Goal: Transaction & Acquisition: Book appointment/travel/reservation

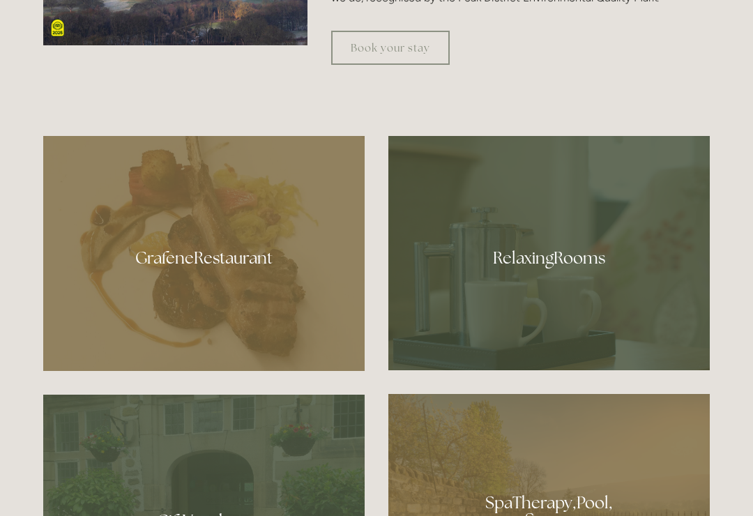
scroll to position [736, 0]
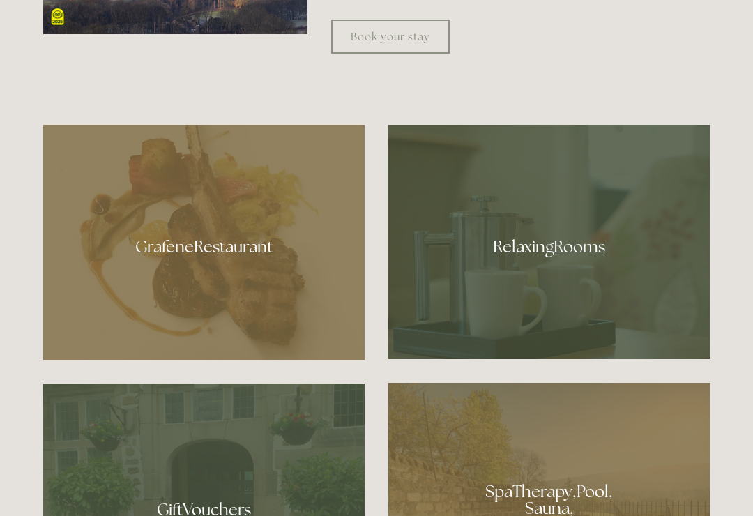
click at [223, 265] on div at bounding box center [204, 242] width 322 height 235
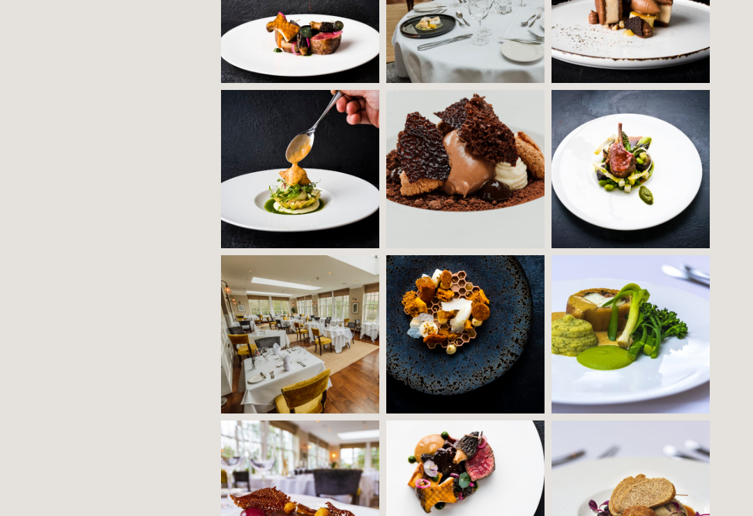
scroll to position [1143, 0]
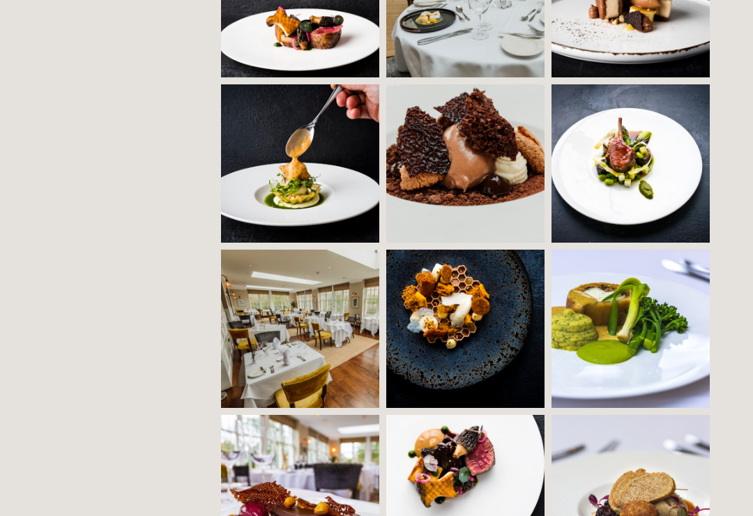
click at [305, 360] on img at bounding box center [340, 329] width 238 height 158
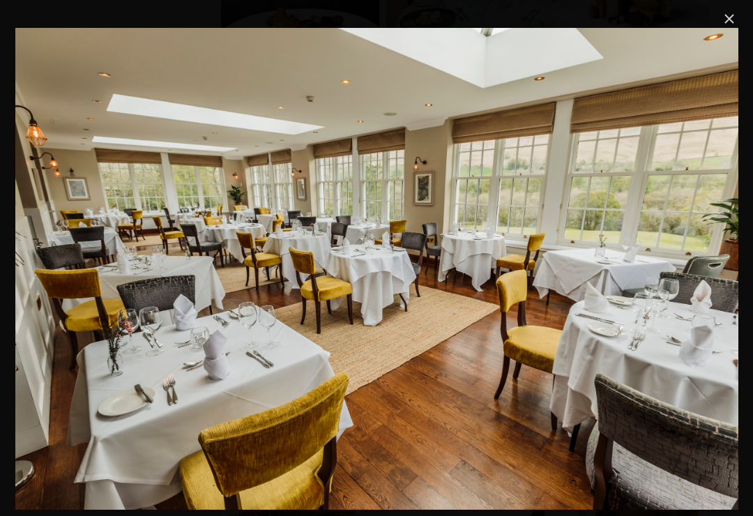
click at [732, 18] on link "Close" at bounding box center [729, 18] width 17 height 17
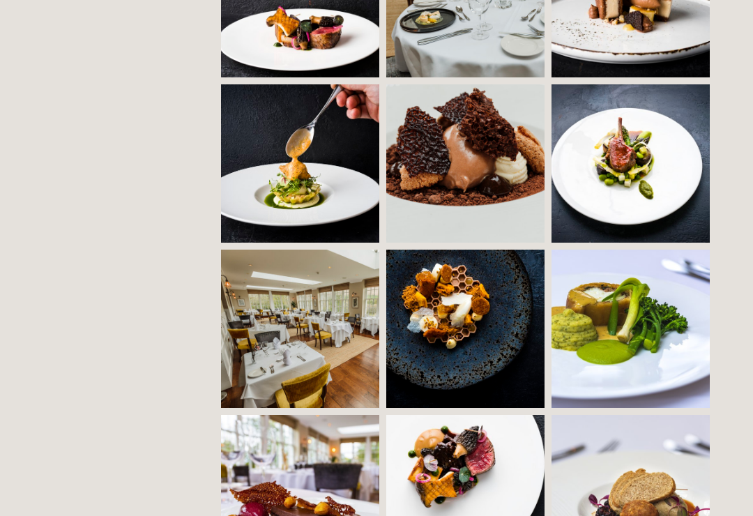
click at [464, 311] on img at bounding box center [496, 329] width 221 height 158
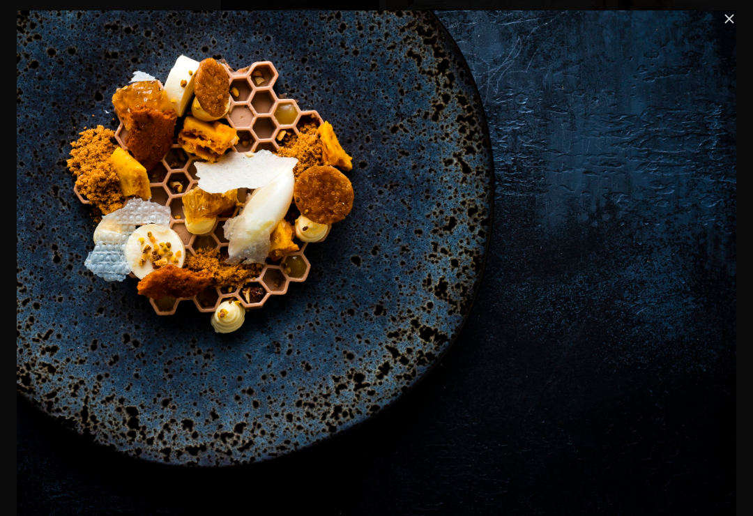
click at [726, 27] on link "Close" at bounding box center [729, 18] width 17 height 17
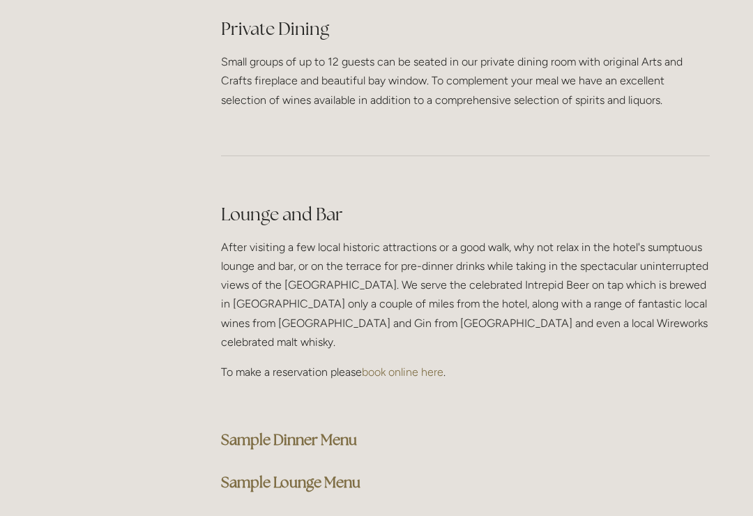
scroll to position [3393, 0]
click at [310, 431] on strong "Sample Dinner Menu" at bounding box center [289, 440] width 136 height 19
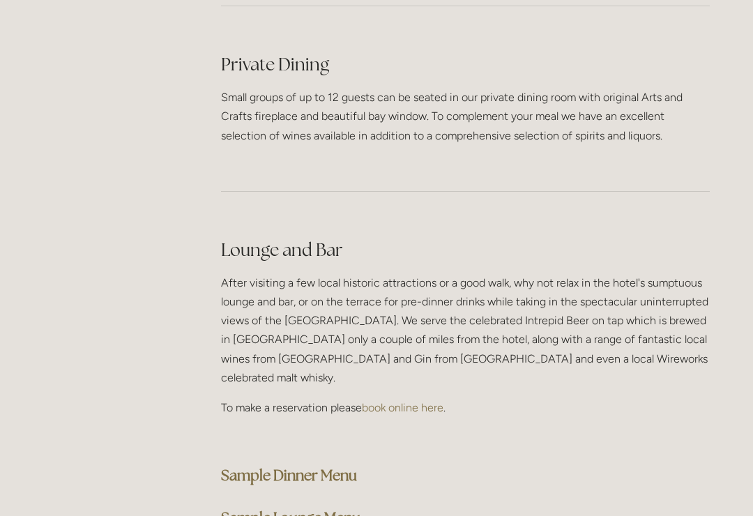
scroll to position [3357, 0]
click at [294, 509] on strong "Sample Lounge Menu" at bounding box center [291, 518] width 140 height 19
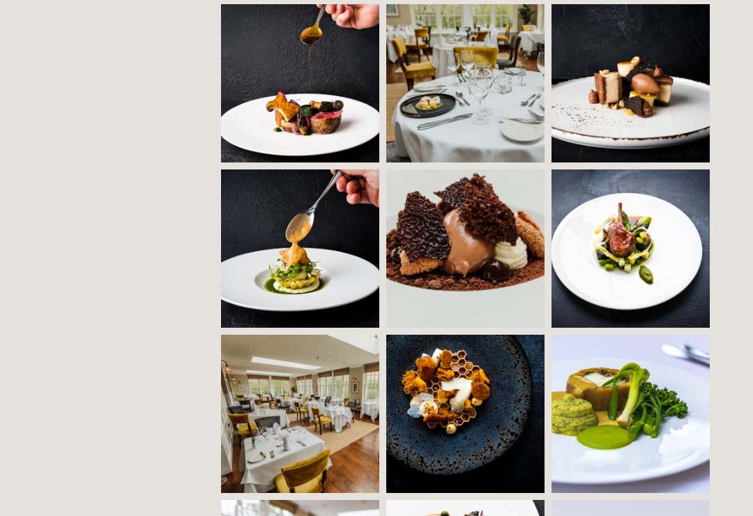
scroll to position [1057, 0]
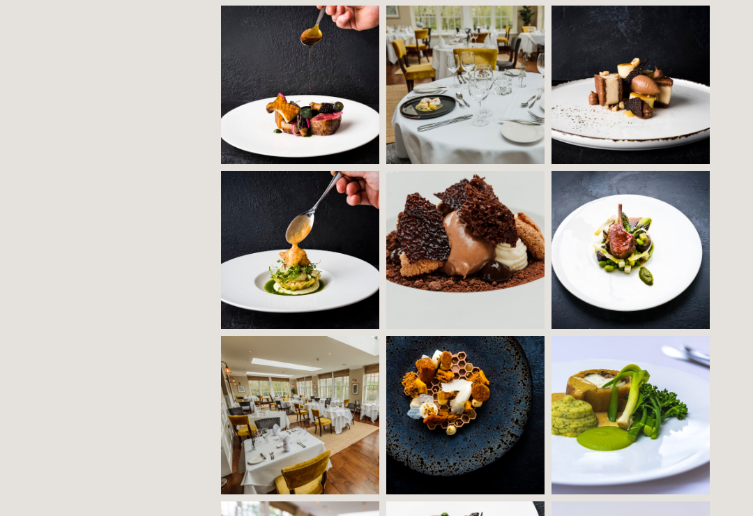
click at [645, 86] on img at bounding box center [631, 85] width 239 height 158
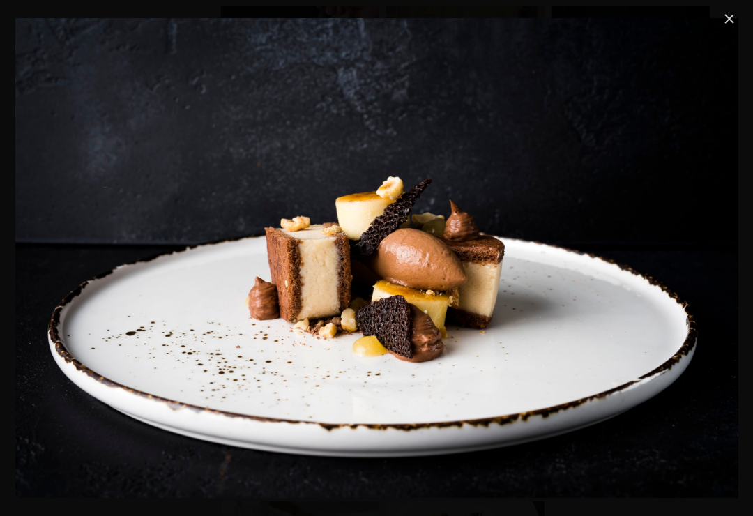
click at [730, 27] on link "Close" at bounding box center [729, 18] width 17 height 17
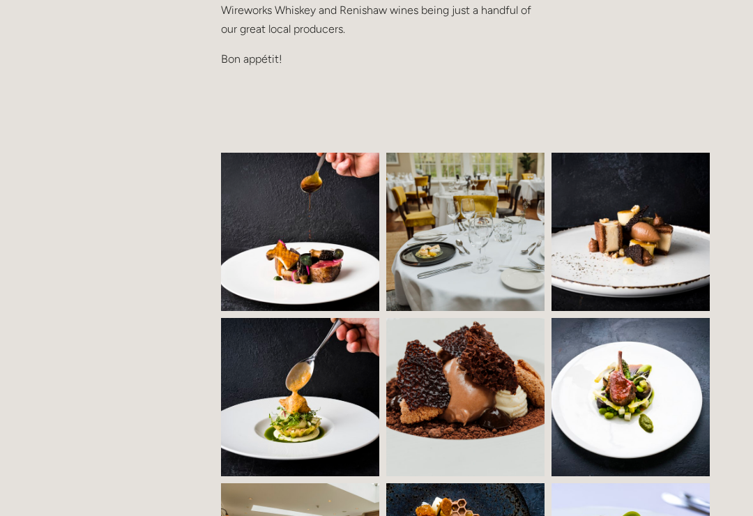
scroll to position [908, 0]
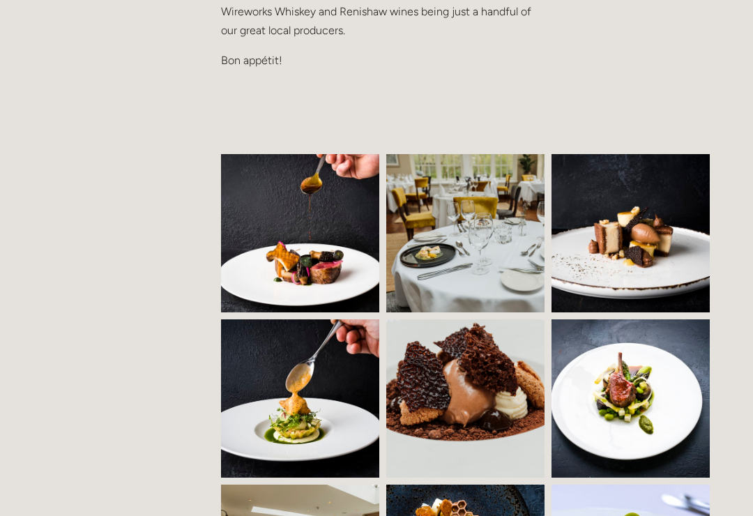
click at [313, 239] on img at bounding box center [312, 233] width 241 height 158
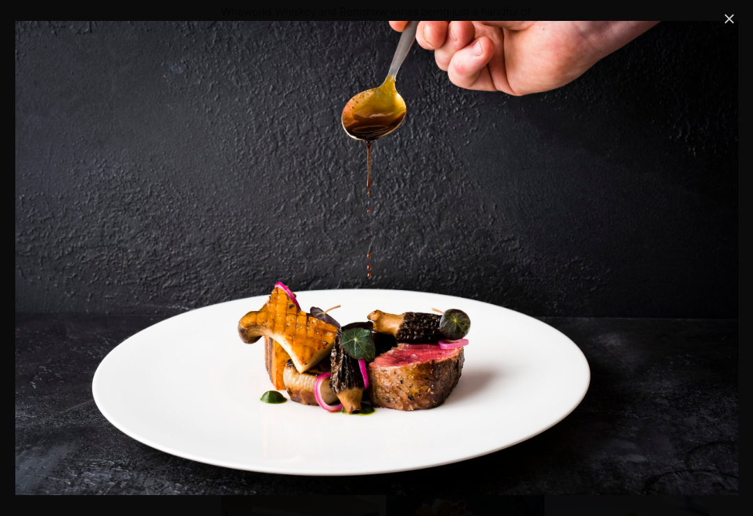
click at [726, 21] on link "Close" at bounding box center [729, 18] width 17 height 17
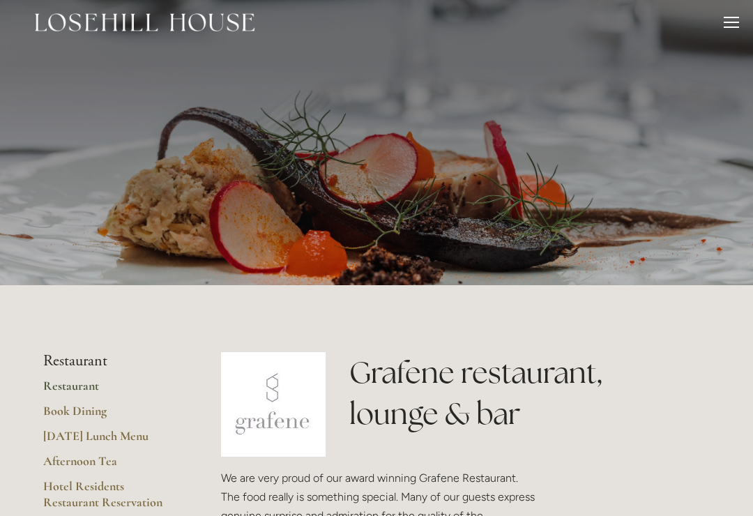
scroll to position [0, 0]
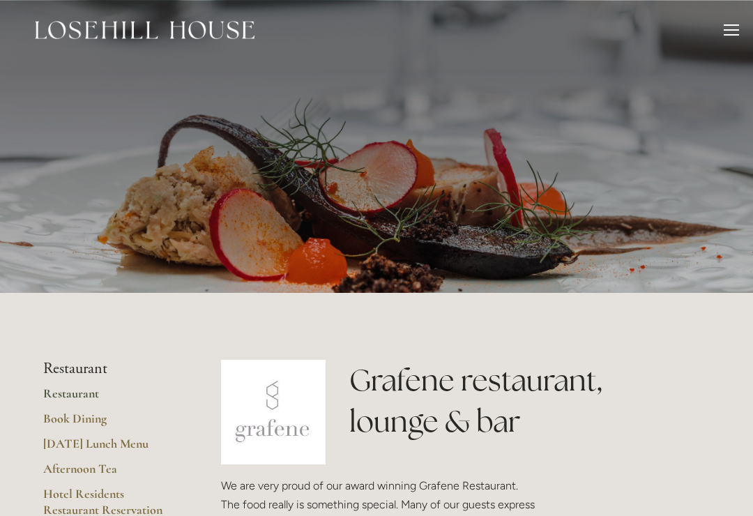
click at [737, 27] on div at bounding box center [731, 31] width 15 height 15
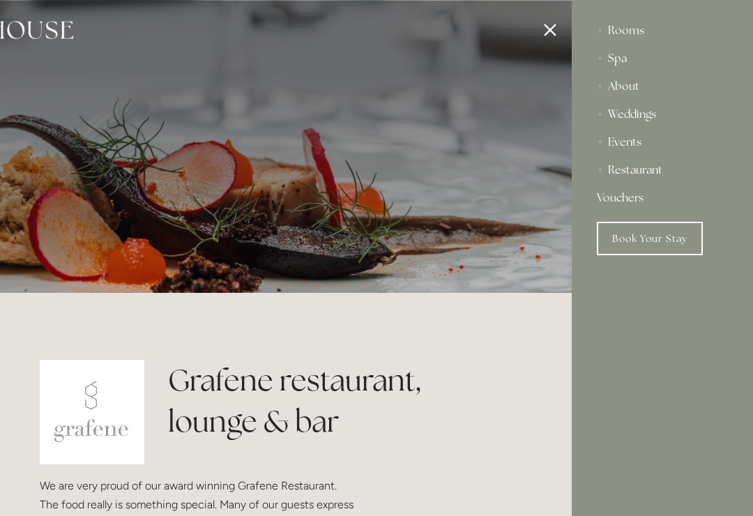
click at [628, 31] on div "Rooms" at bounding box center [662, 31] width 131 height 28
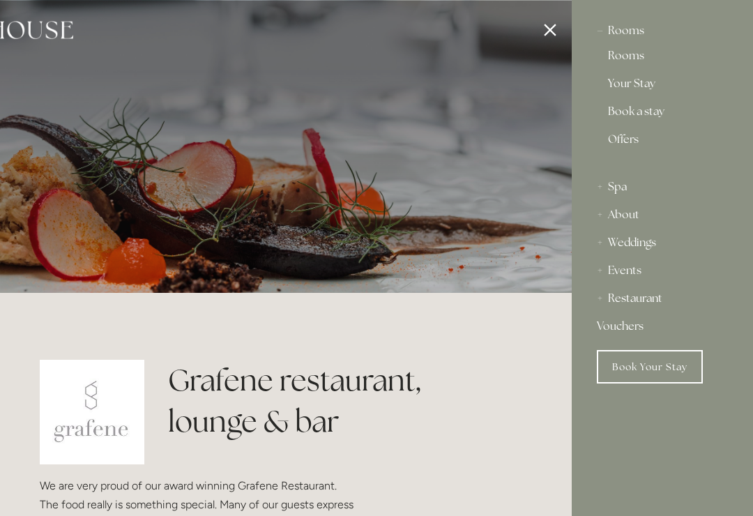
click at [627, 60] on link "Rooms" at bounding box center [662, 58] width 109 height 17
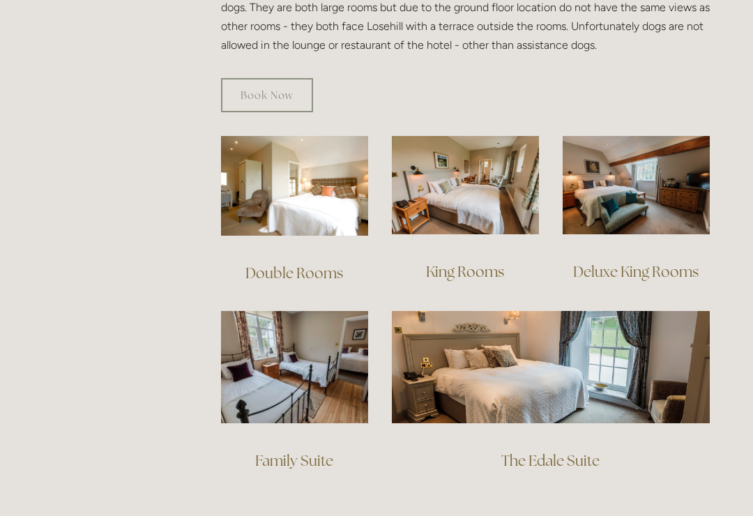
scroll to position [890, 0]
click at [656, 262] on link "Deluxe King Rooms" at bounding box center [636, 271] width 126 height 19
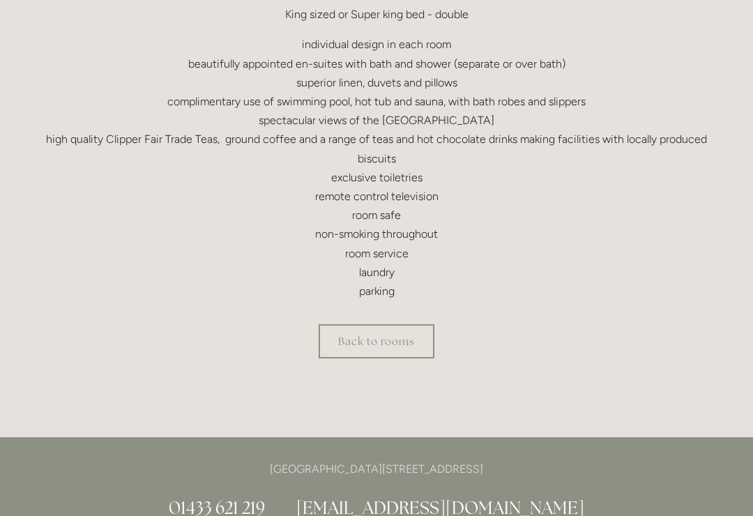
scroll to position [508, 0]
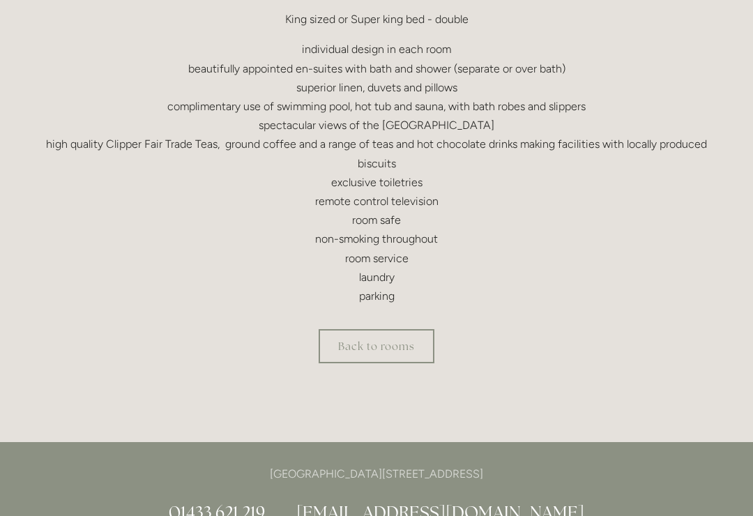
click at [394, 346] on link "Back to rooms" at bounding box center [377, 346] width 116 height 34
click at [394, 340] on link "Back to rooms" at bounding box center [377, 346] width 116 height 34
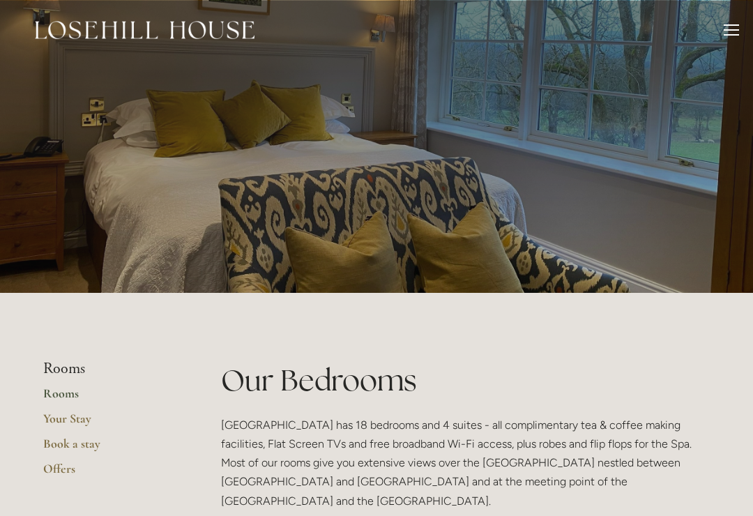
click at [75, 413] on link "Your Stay" at bounding box center [109, 423] width 133 height 25
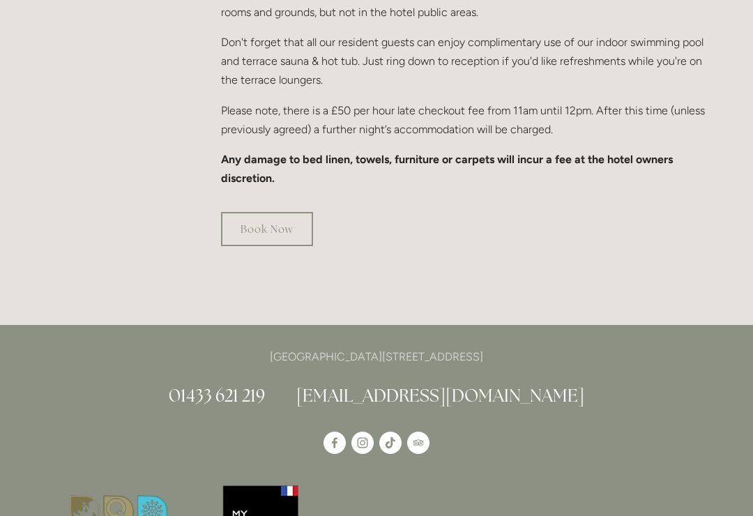
scroll to position [1006, 0]
click at [276, 212] on link "Book Now" at bounding box center [267, 229] width 92 height 34
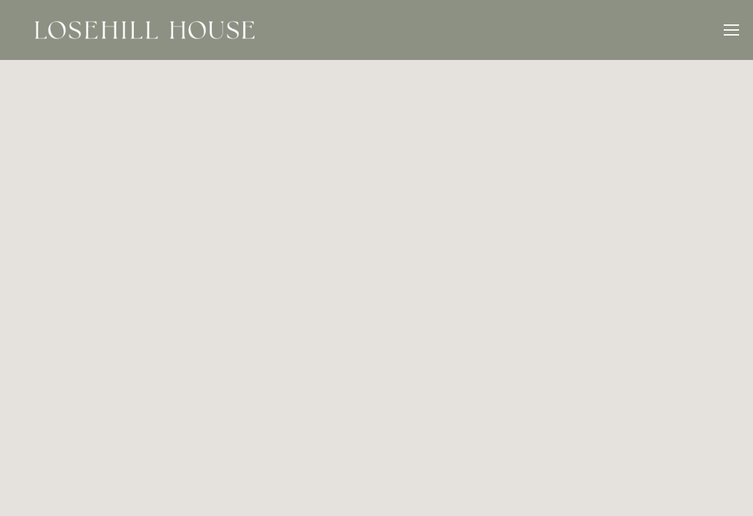
click at [738, 28] on div at bounding box center [731, 31] width 15 height 15
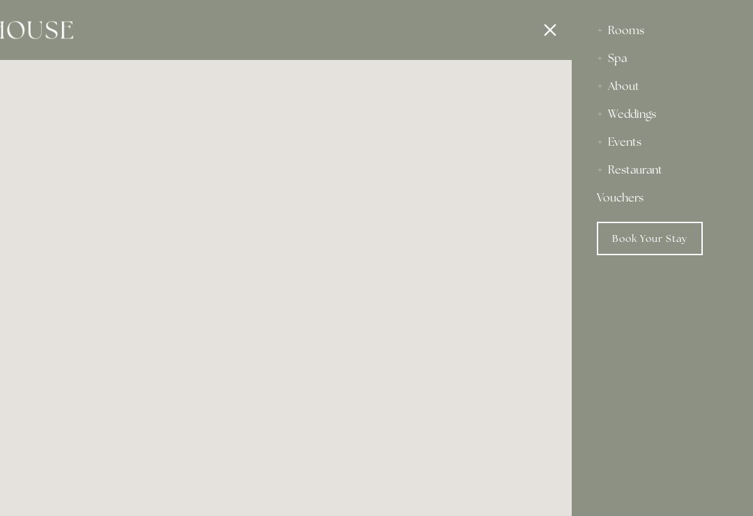
click at [557, 35] on div at bounding box center [195, 258] width 753 height 516
